Goal: Transaction & Acquisition: Purchase product/service

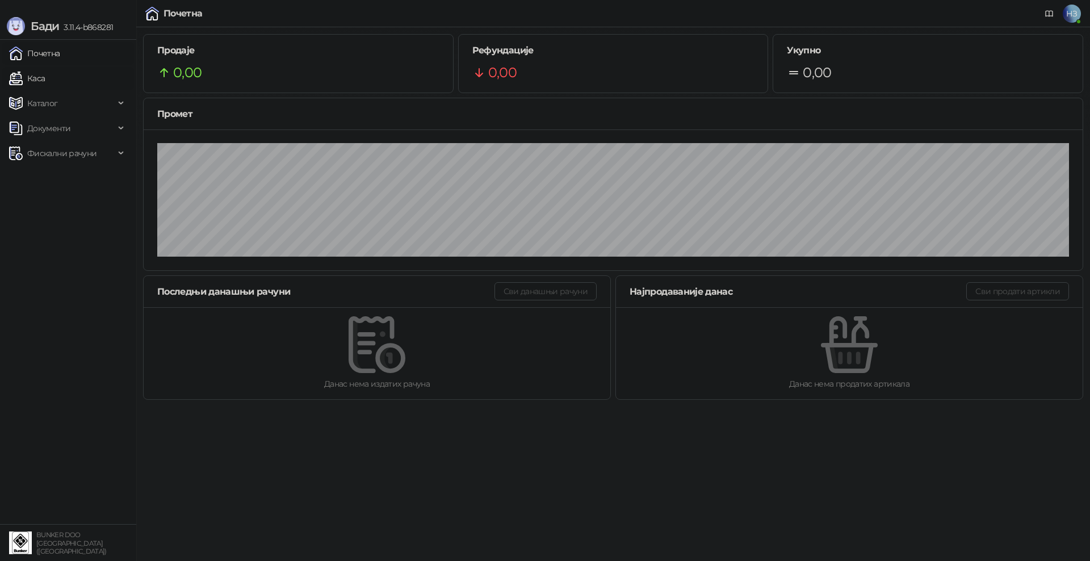
click at [45, 74] on link "Каса" at bounding box center [27, 78] width 36 height 23
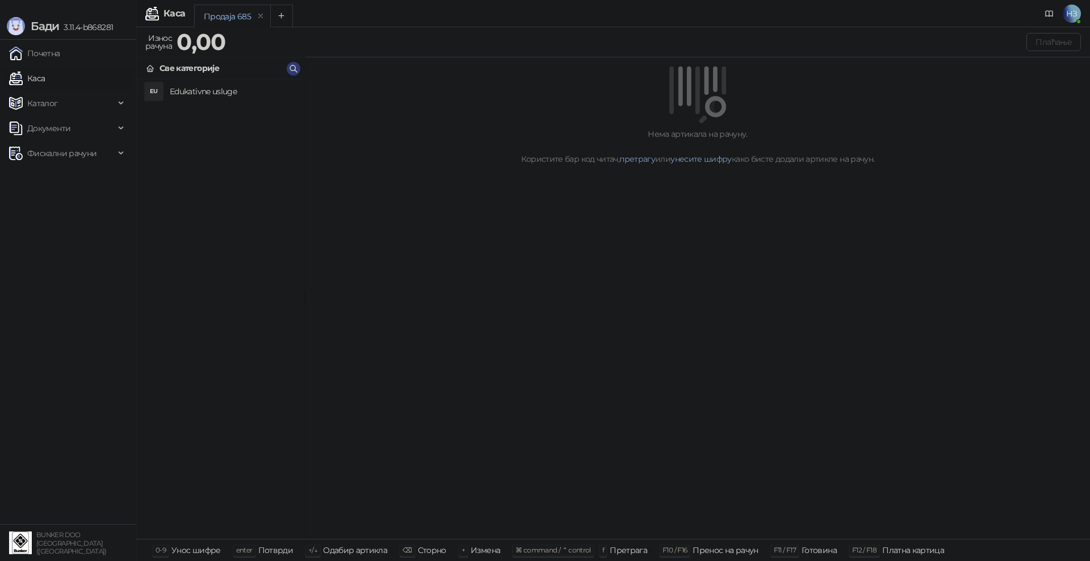
click at [208, 91] on h4 "Edukativne usluge" at bounding box center [233, 91] width 126 height 18
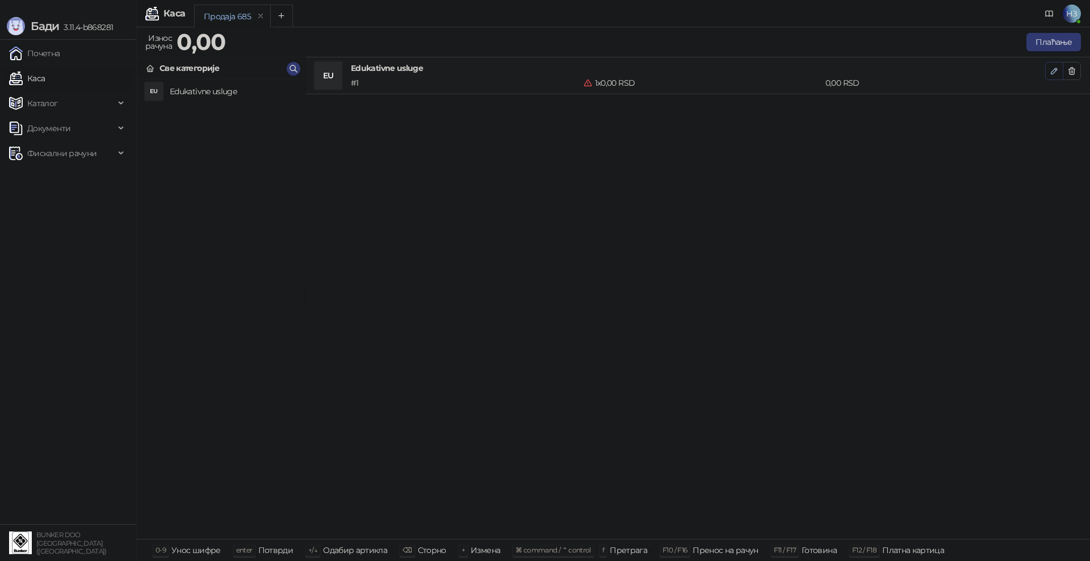
click at [1053, 71] on icon "button" at bounding box center [1054, 70] width 9 height 9
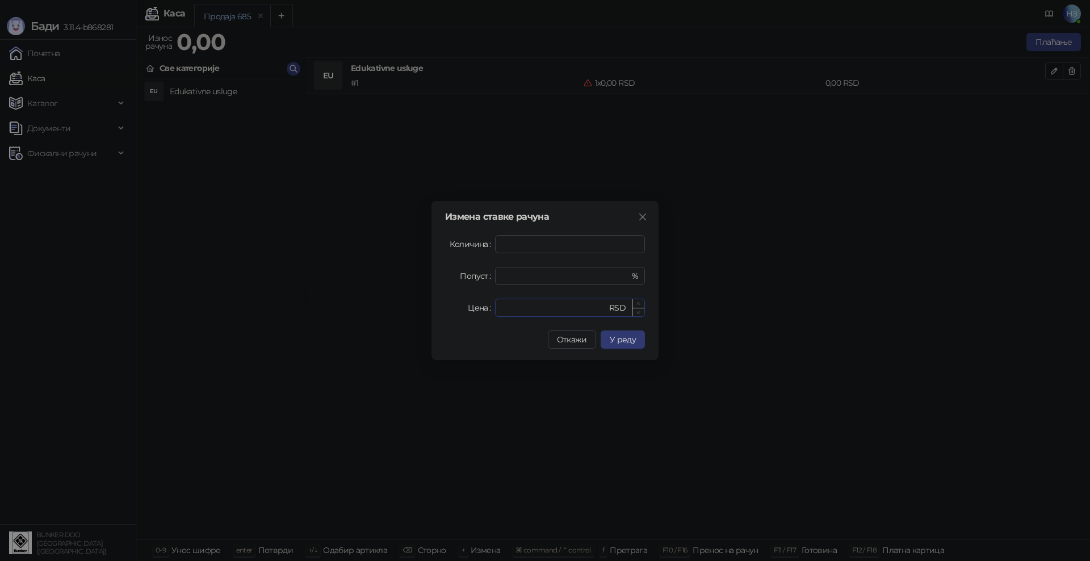
click at [536, 308] on input "*" at bounding box center [554, 307] width 105 height 17
drag, startPoint x: 533, startPoint y: 308, endPoint x: 458, endPoint y: 302, distance: 75.8
click at [458, 302] on div "Цена * RSD" at bounding box center [545, 308] width 200 height 18
type input "****"
click at [638, 339] on button "У реду" at bounding box center [623, 340] width 44 height 18
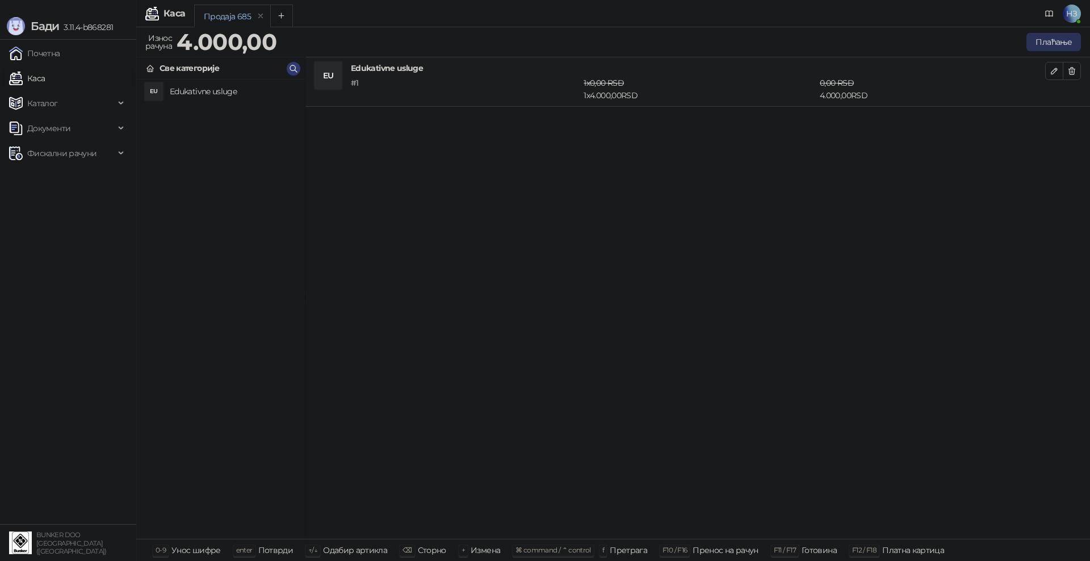
click at [1058, 42] on button "Плаћање" at bounding box center [1054, 42] width 55 height 18
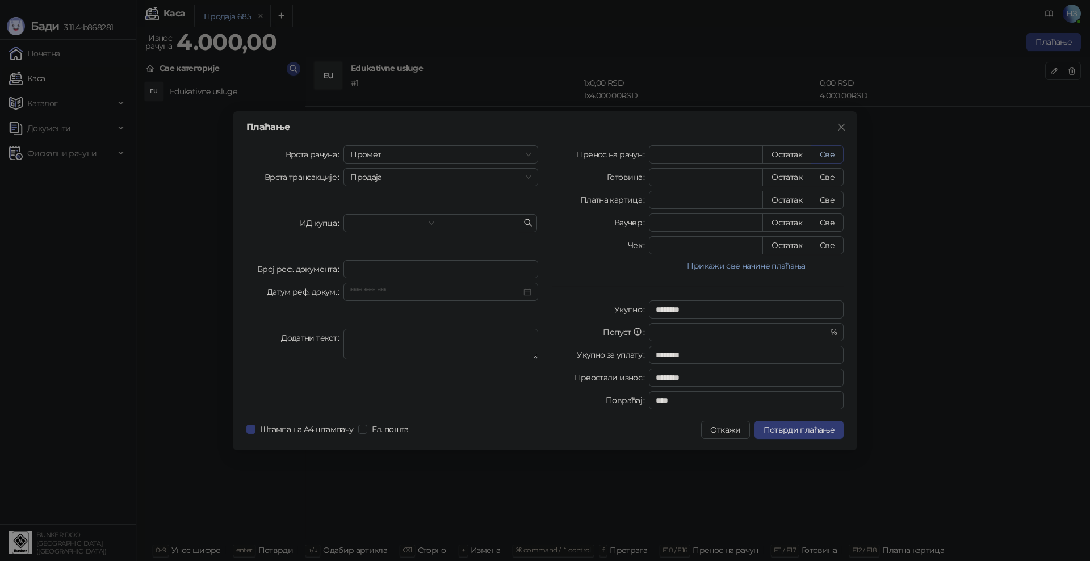
click at [833, 152] on button "Све" at bounding box center [827, 154] width 33 height 18
type input "****"
click at [796, 429] on span "Потврди плаћање" at bounding box center [799, 430] width 71 height 10
